Goal: Task Accomplishment & Management: Complete application form

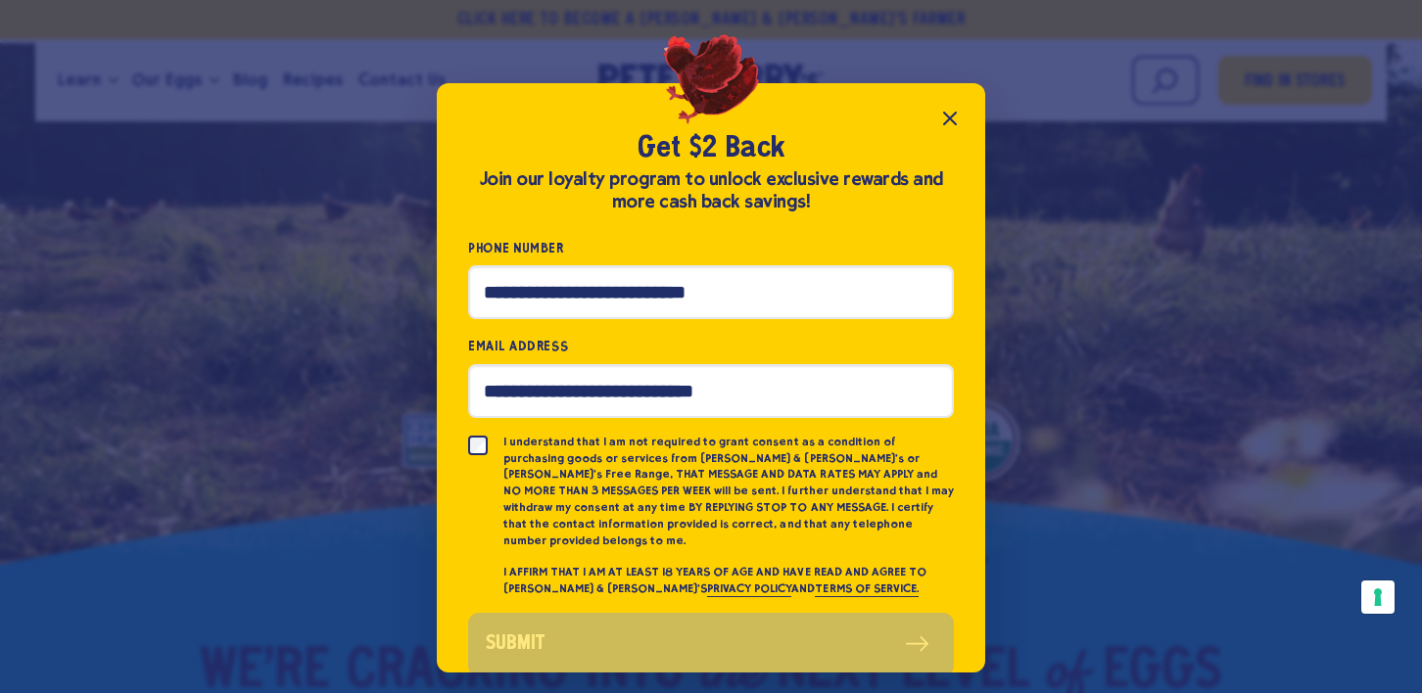
click at [951, 115] on icon "Close popup" at bounding box center [950, 119] width 24 height 24
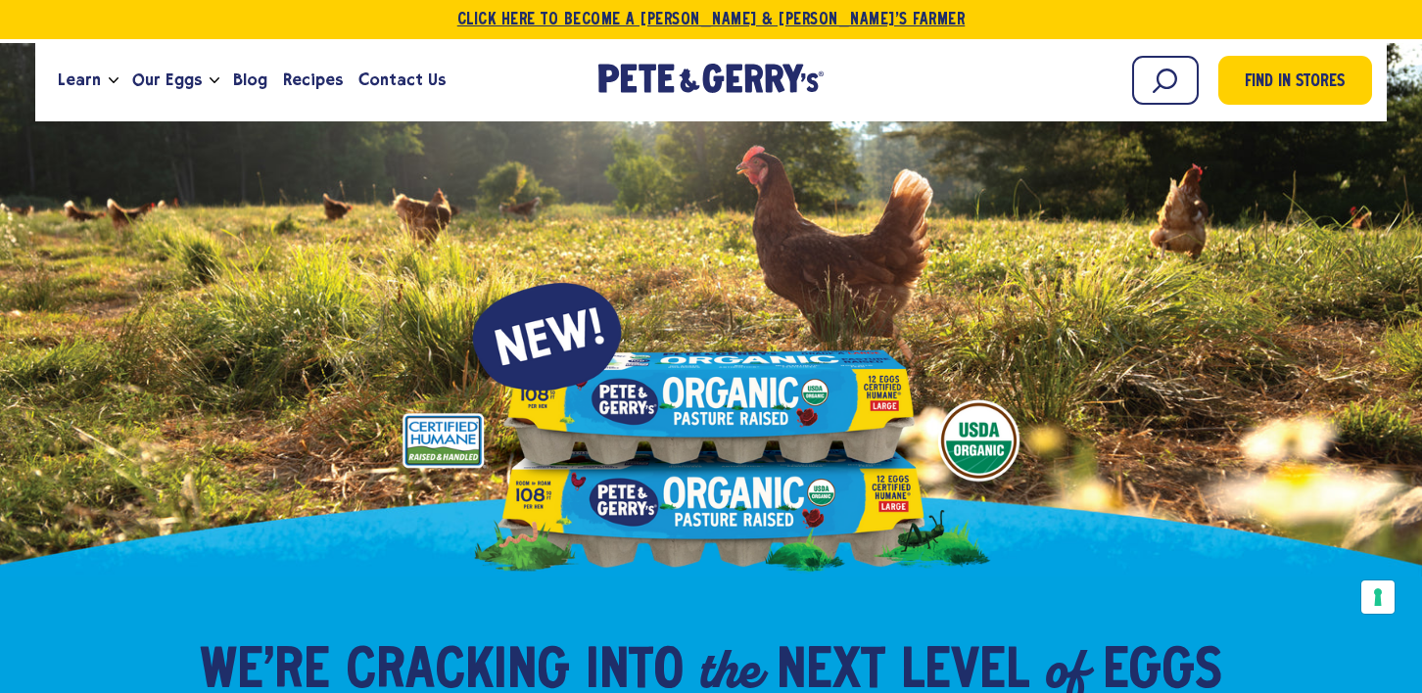
click at [799, 35] on link "Click Here To Become a [PERSON_NAME] & [PERSON_NAME]’s Farmer" at bounding box center [711, 19] width 1422 height 39
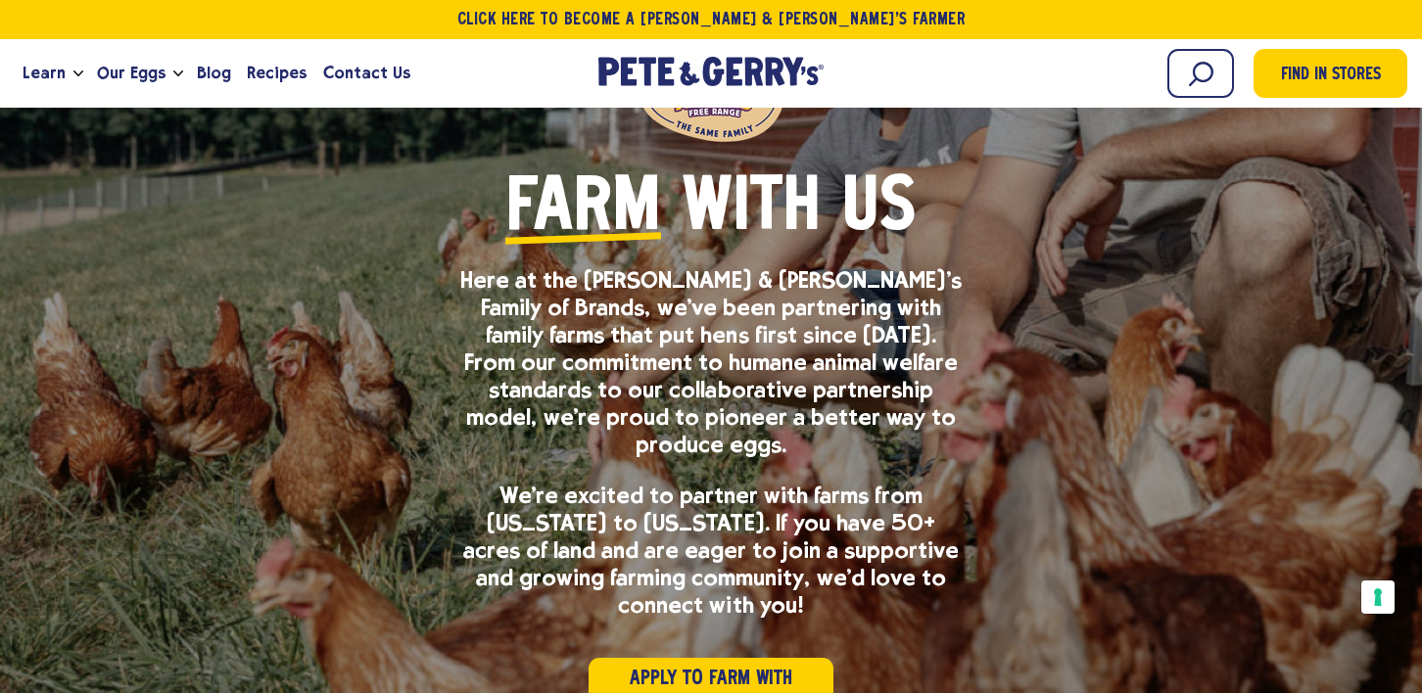
scroll to position [224, 0]
